Goal: Find contact information: Find contact information

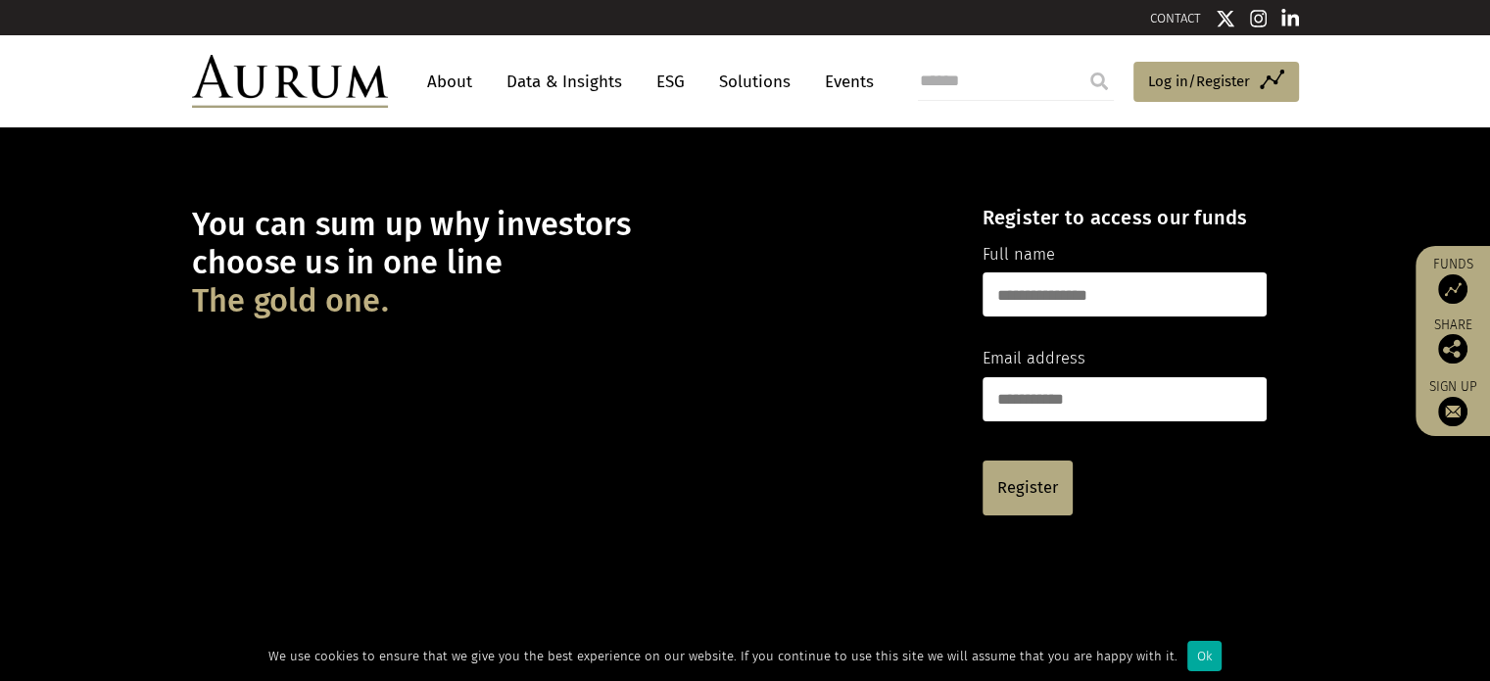
click at [1179, 13] on link "CONTACT" at bounding box center [1175, 18] width 51 height 15
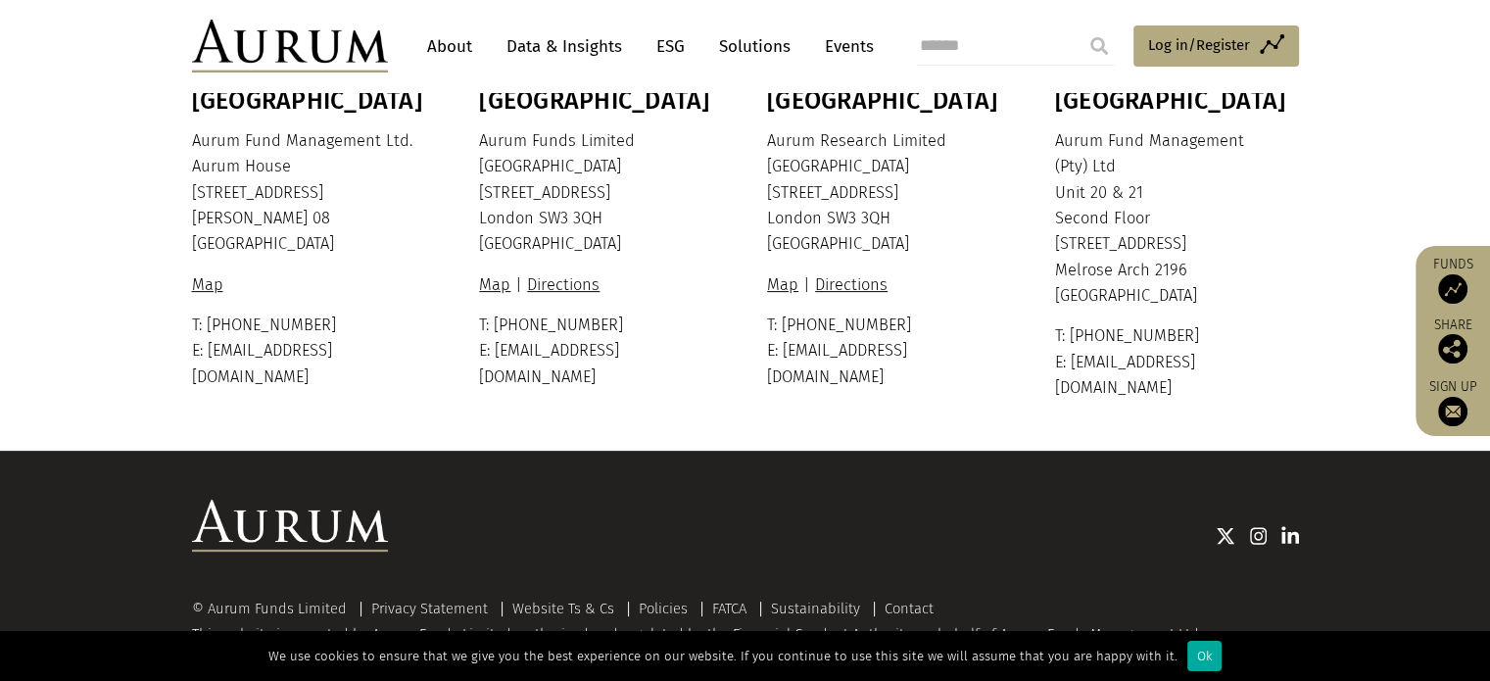
scroll to position [582, 0]
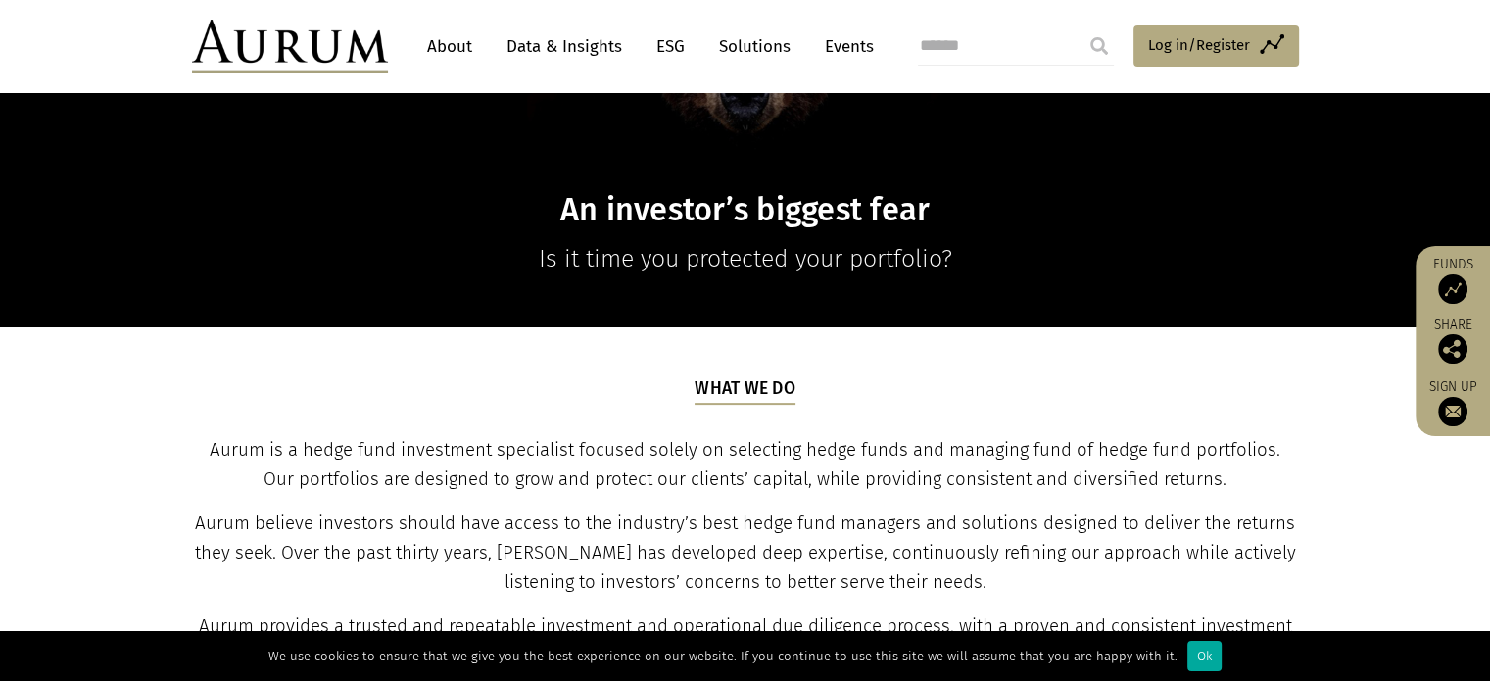
scroll to position [392, 0]
